Goal: Task Accomplishment & Management: Use online tool/utility

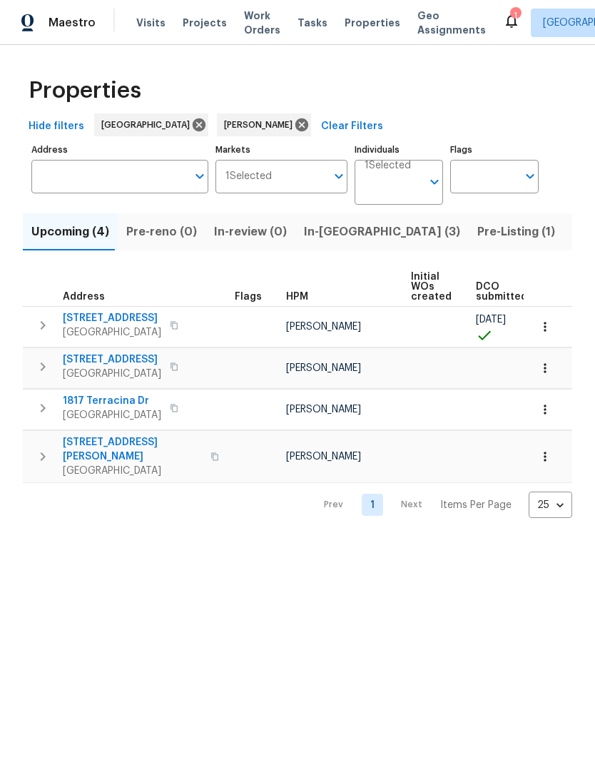
click at [302, 21] on span "Tasks" at bounding box center [313, 23] width 30 height 10
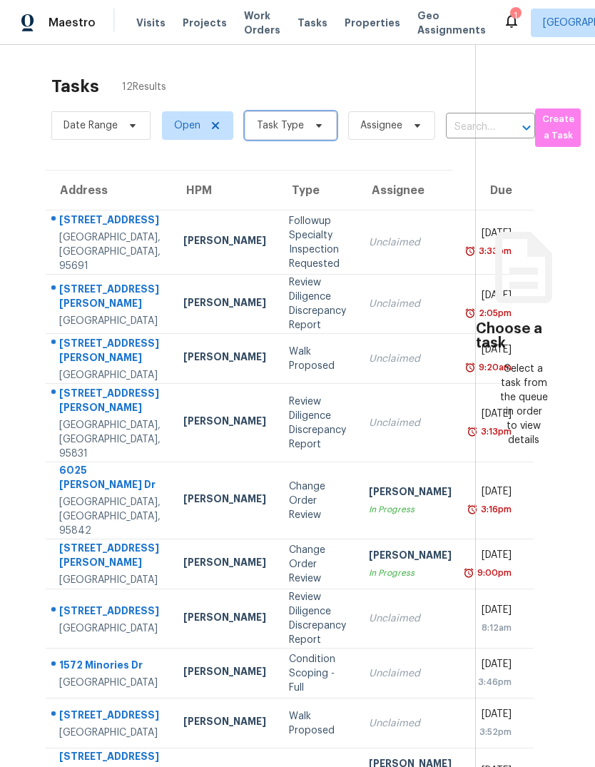
click at [313, 129] on icon at bounding box center [318, 125] width 11 height 11
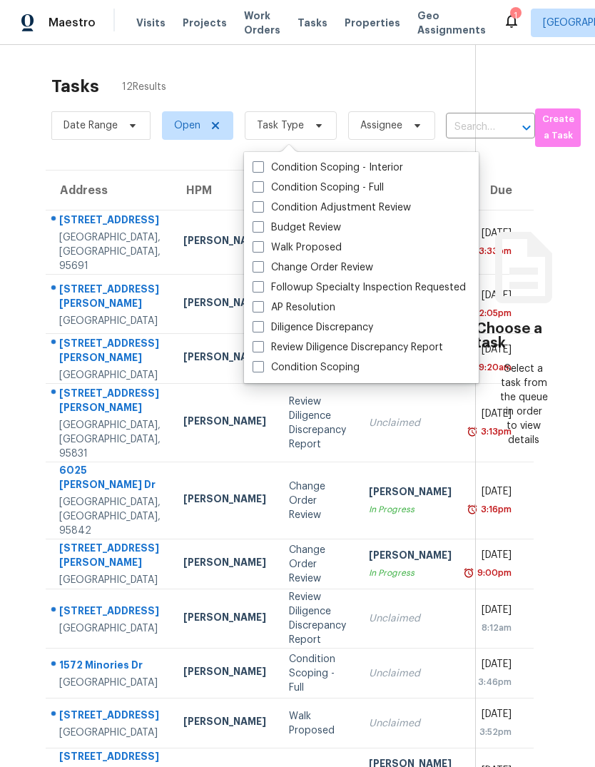
click at [267, 226] on label "Budget Review" at bounding box center [297, 228] width 89 height 14
click at [262, 226] on input "Budget Review" at bounding box center [257, 225] width 9 height 9
checkbox input "true"
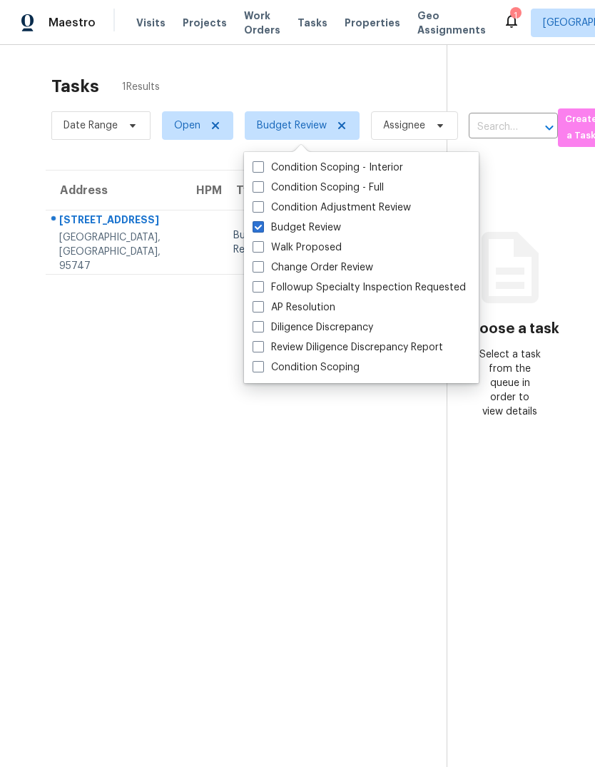
click at [396, 559] on section "Tasks 1 Results Date Range Open Budget Review Assignee ​ Create a Task Address …" at bounding box center [235, 440] width 424 height 745
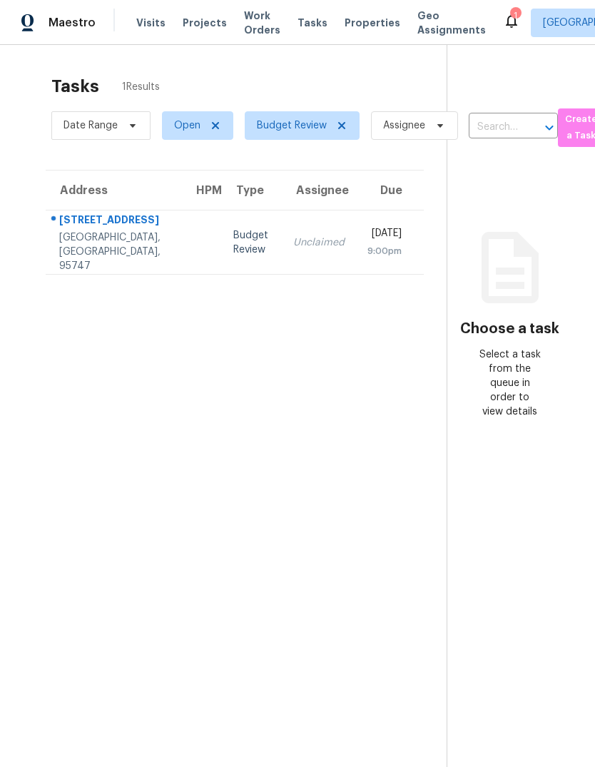
click at [503, 12] on icon at bounding box center [511, 20] width 17 height 17
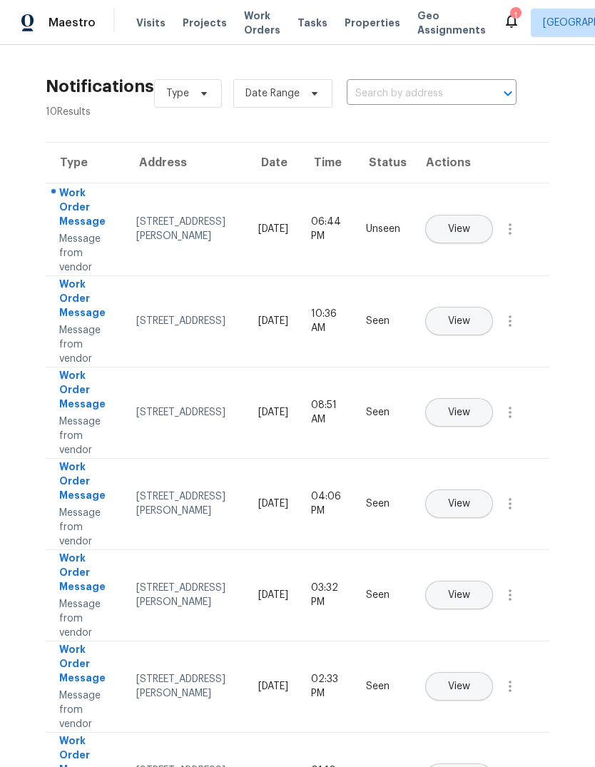
click at [470, 224] on span "View" at bounding box center [459, 229] width 22 height 11
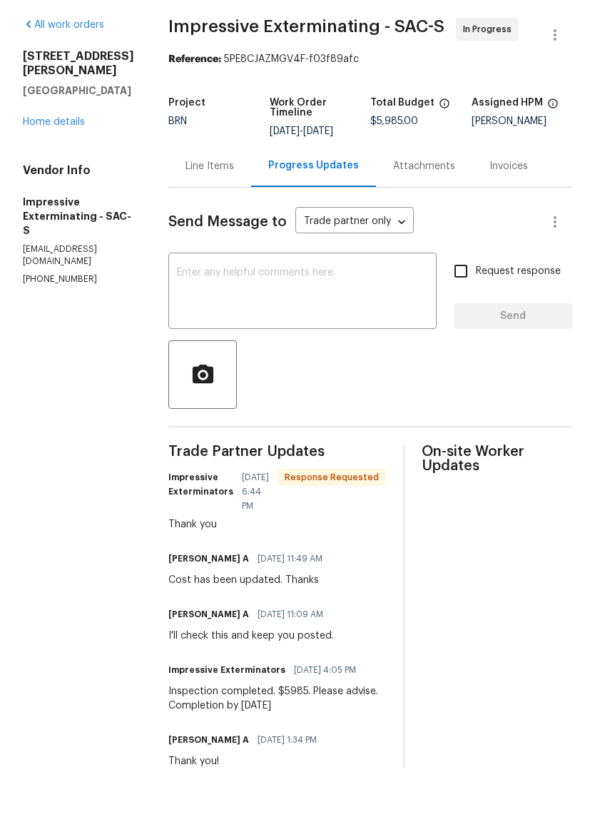
click at [50, 167] on link "Home details" at bounding box center [54, 172] width 62 height 10
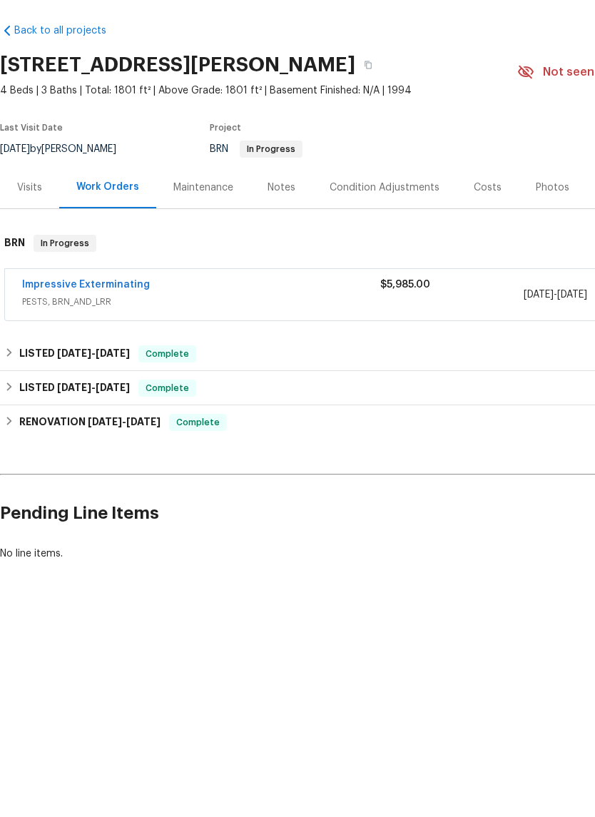
click at [52, 330] on link "Impressive Exterminating" at bounding box center [86, 335] width 128 height 10
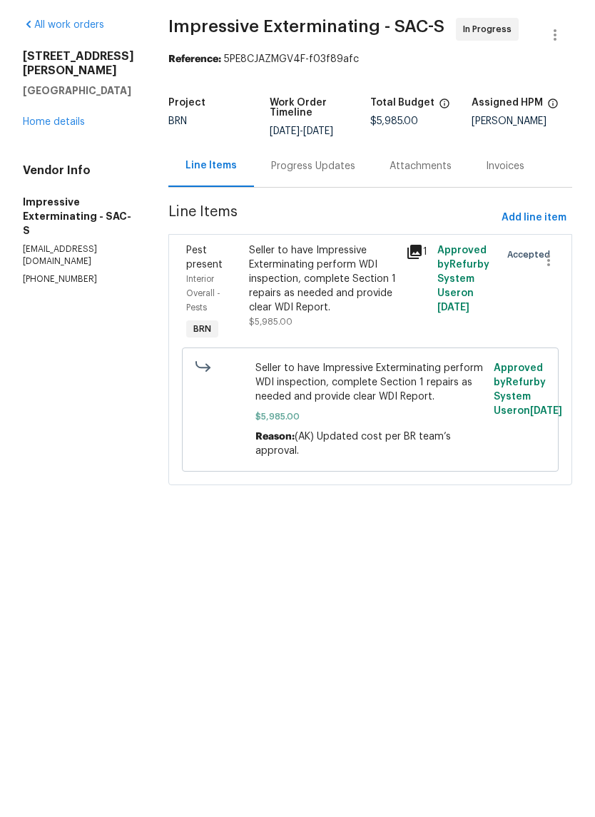
click at [324, 295] on div "Seller to have Impressive Exterminating perform WDI inspection, complete Sectio…" at bounding box center [323, 328] width 148 height 71
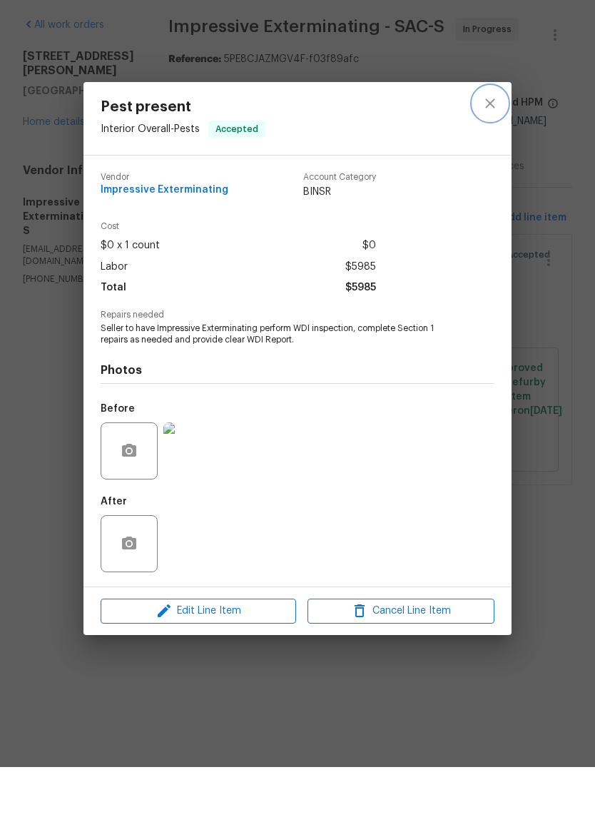
click at [491, 145] on icon "close" at bounding box center [490, 153] width 17 height 17
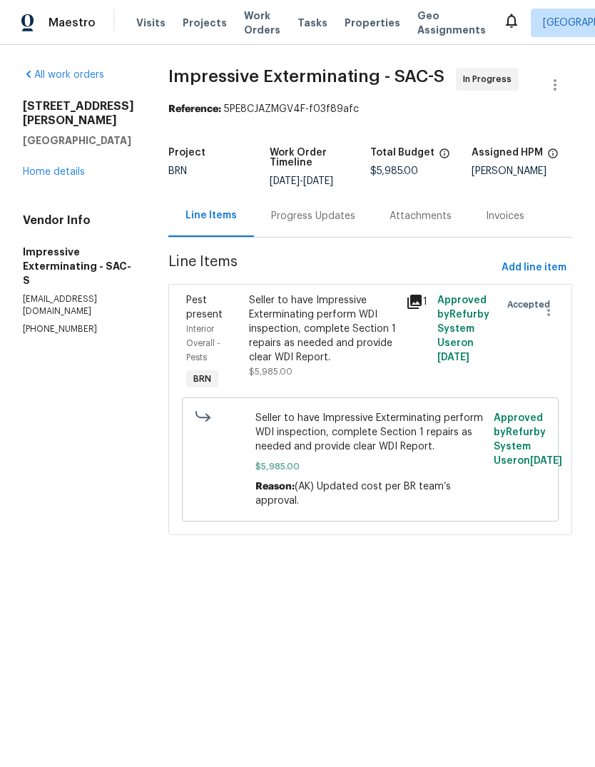
click at [45, 167] on link "Home details" at bounding box center [54, 172] width 62 height 10
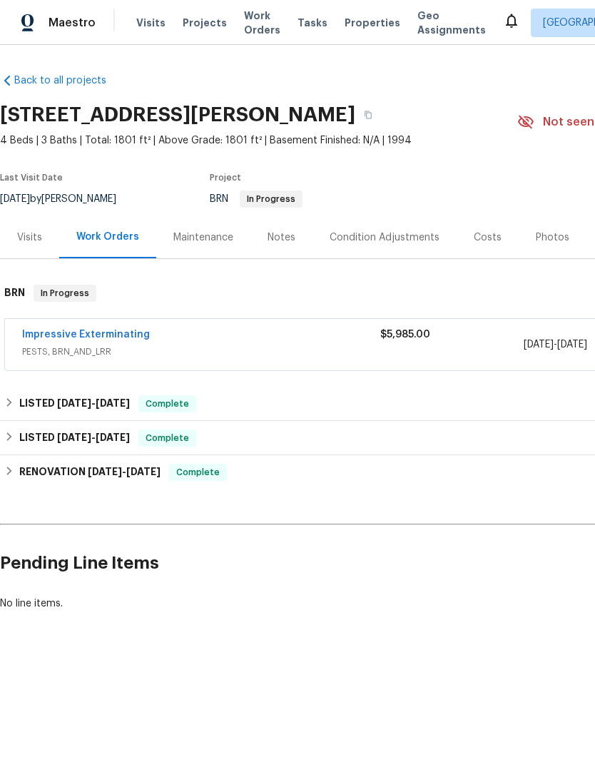
click at [488, 239] on div "Costs" at bounding box center [488, 238] width 28 height 14
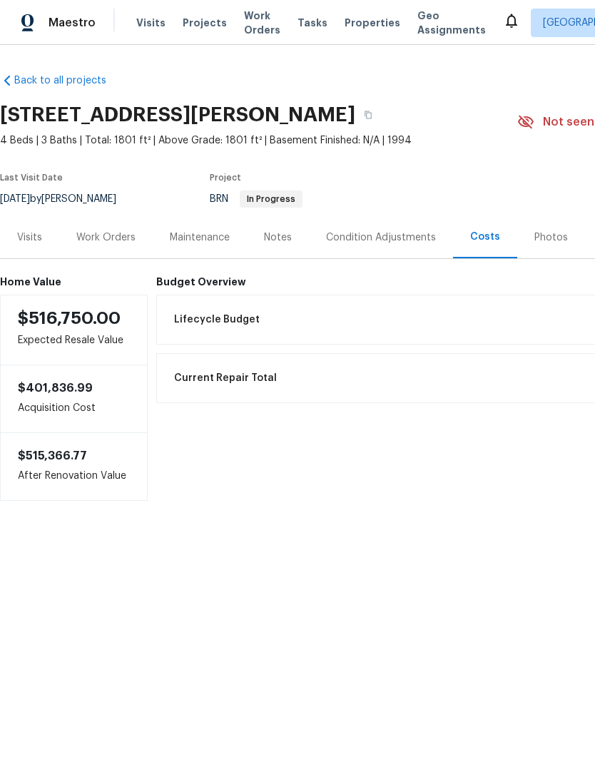
click at [194, 318] on span "Lifecycle Budget" at bounding box center [217, 320] width 86 height 14
